Goal: Task Accomplishment & Management: Manage account settings

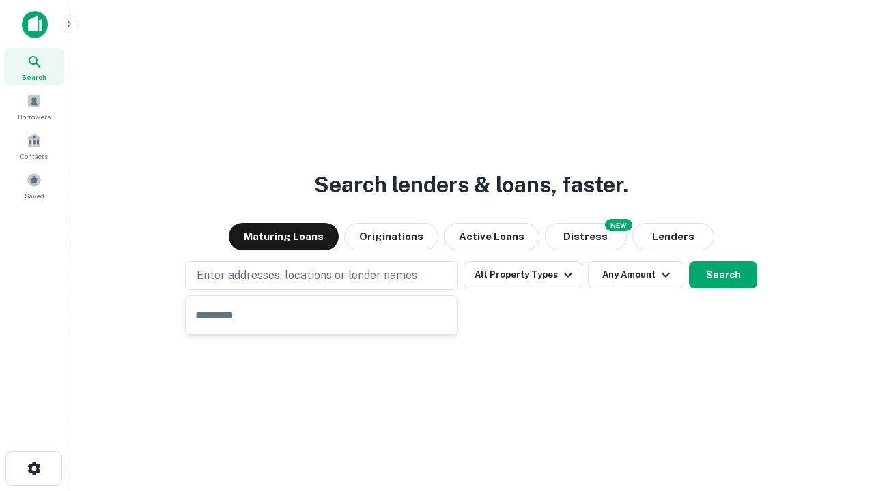
type input "**********"
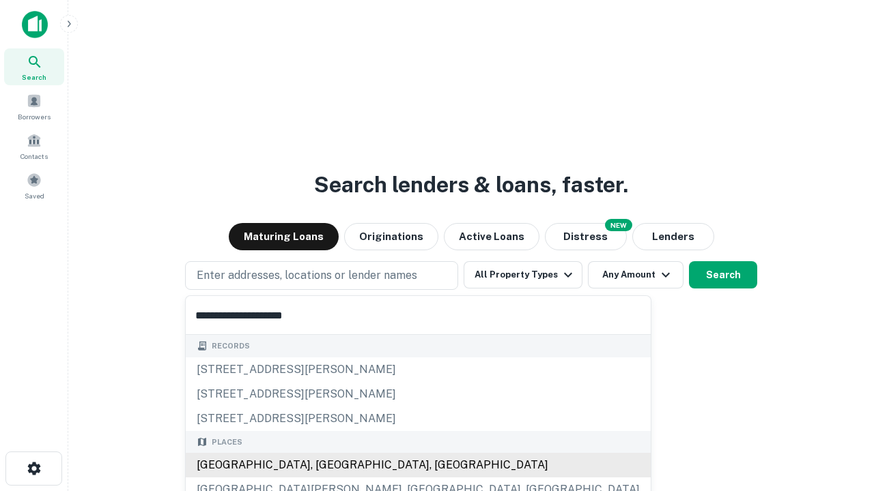
click at [326, 465] on div "[GEOGRAPHIC_DATA], [GEOGRAPHIC_DATA], [GEOGRAPHIC_DATA]" at bounding box center [418, 465] width 465 height 25
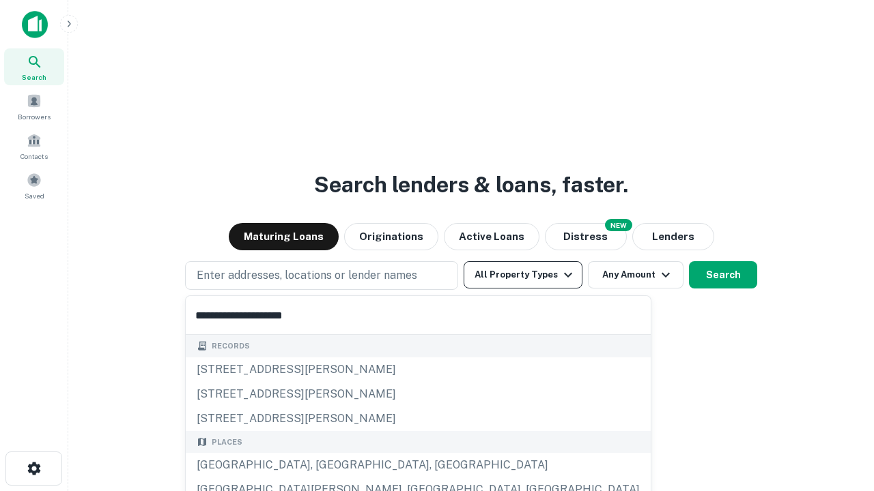
click at [523, 275] on button "All Property Types" at bounding box center [522, 274] width 119 height 27
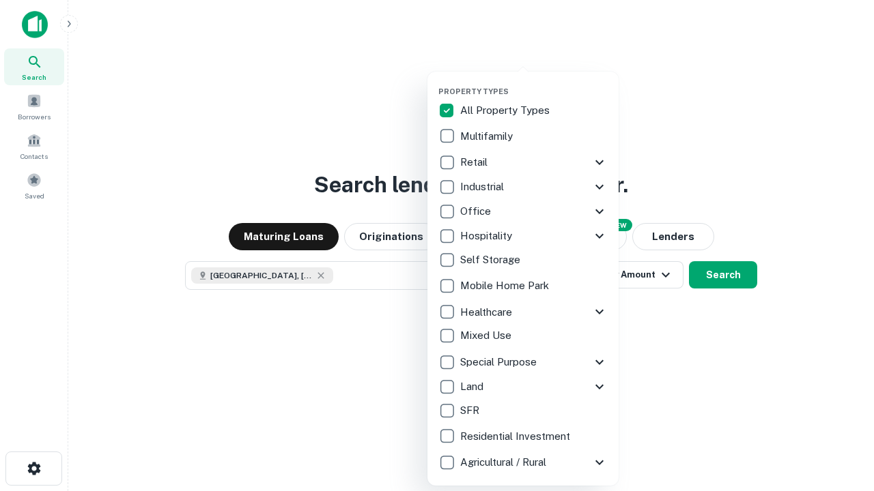
click at [534, 83] on button "button" at bounding box center [533, 83] width 191 height 1
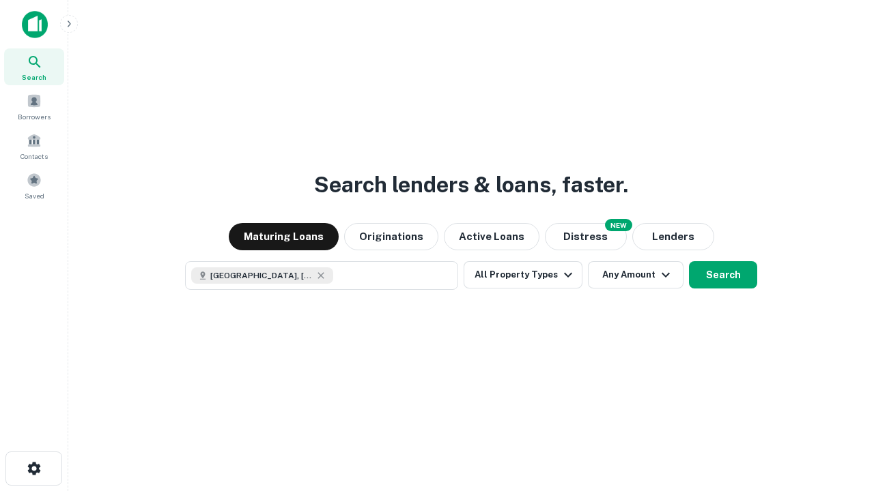
scroll to position [22, 0]
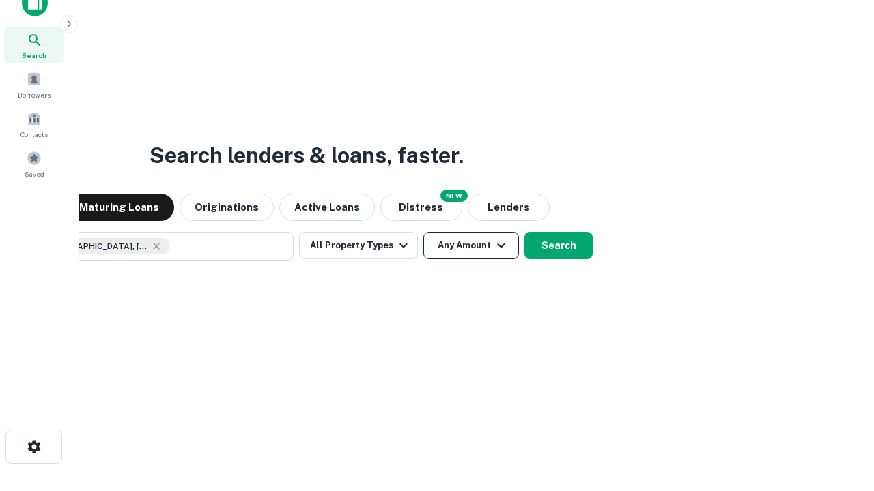
click at [423, 232] on button "Any Amount" at bounding box center [471, 245] width 96 height 27
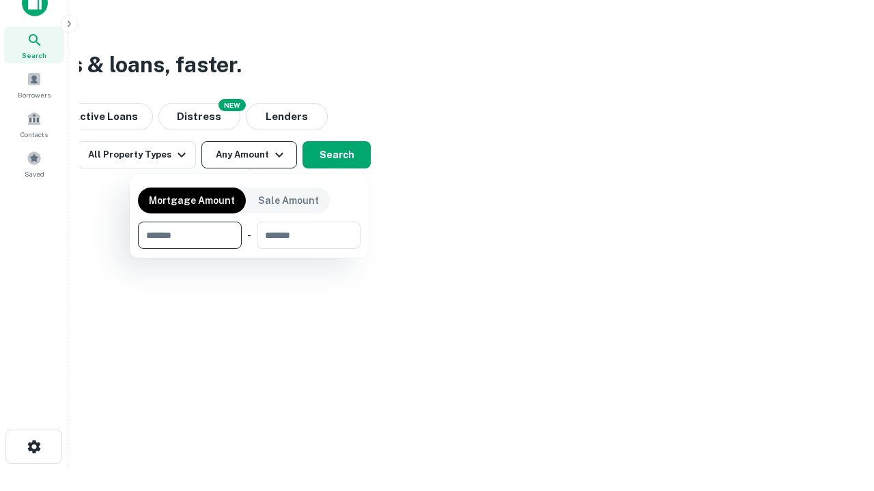
type input "*******"
click at [249, 249] on button "button" at bounding box center [249, 249] width 222 height 1
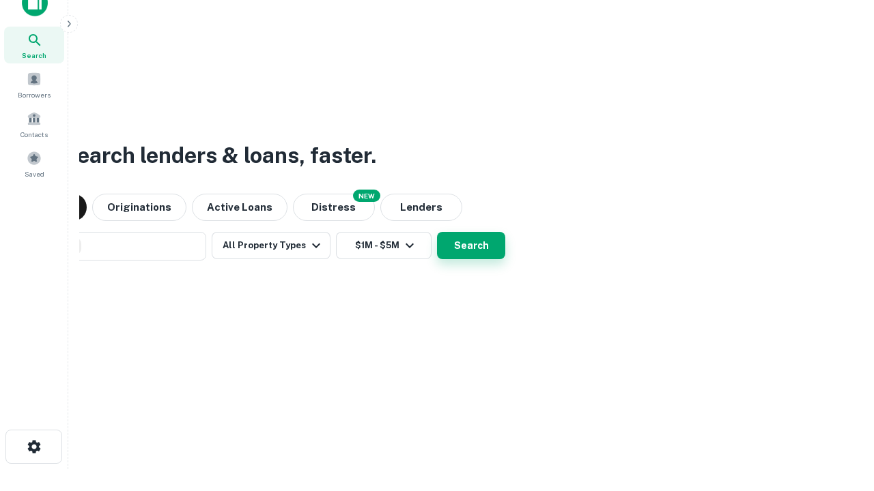
click at [437, 232] on button "Search" at bounding box center [471, 245] width 68 height 27
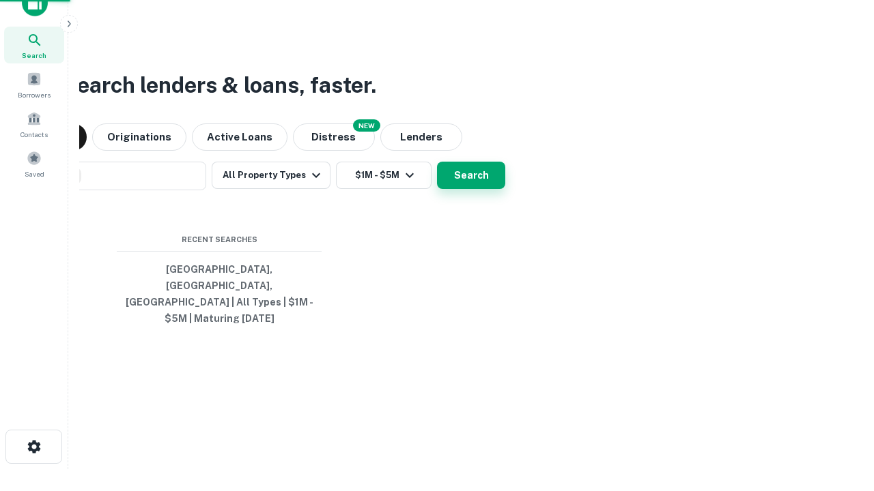
scroll to position [44, 386]
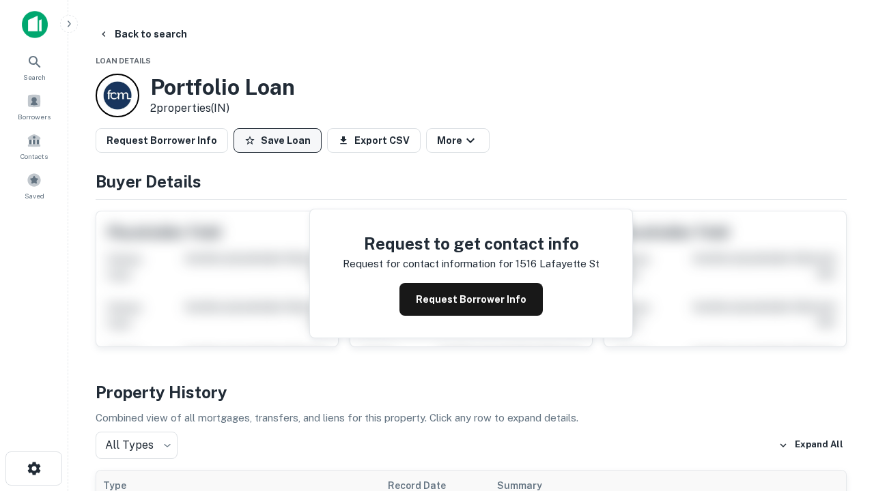
click at [277, 141] on button "Save Loan" at bounding box center [277, 140] width 88 height 25
click at [280, 141] on button "Loan Saved" at bounding box center [280, 140] width 94 height 25
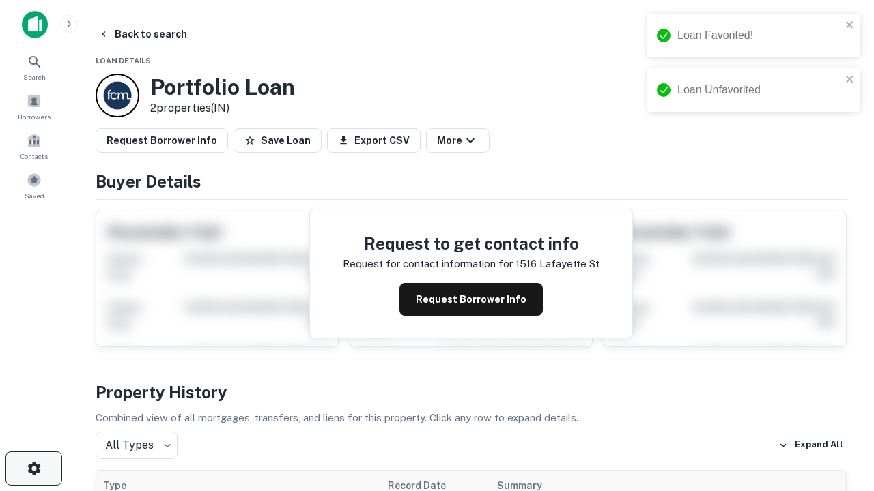
click at [33, 469] on icon "button" at bounding box center [34, 469] width 16 height 16
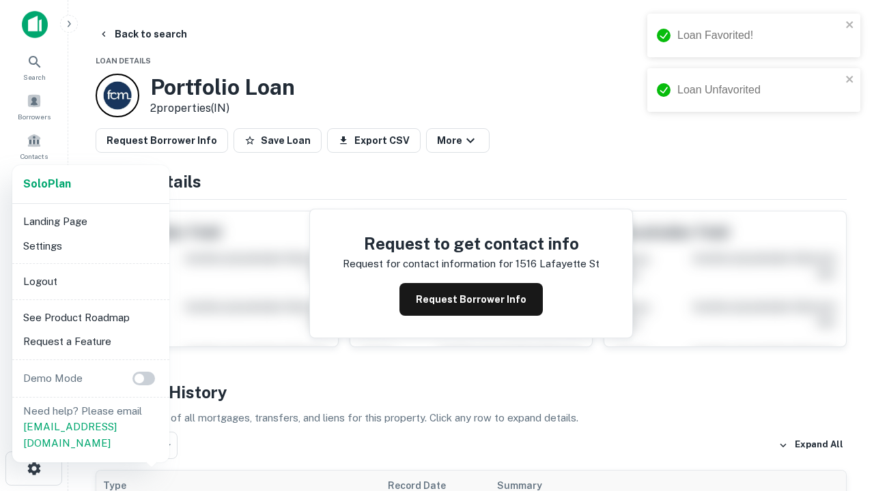
click at [90, 281] on li "Logout" at bounding box center [91, 282] width 146 height 25
